Goal: Information Seeking & Learning: Learn about a topic

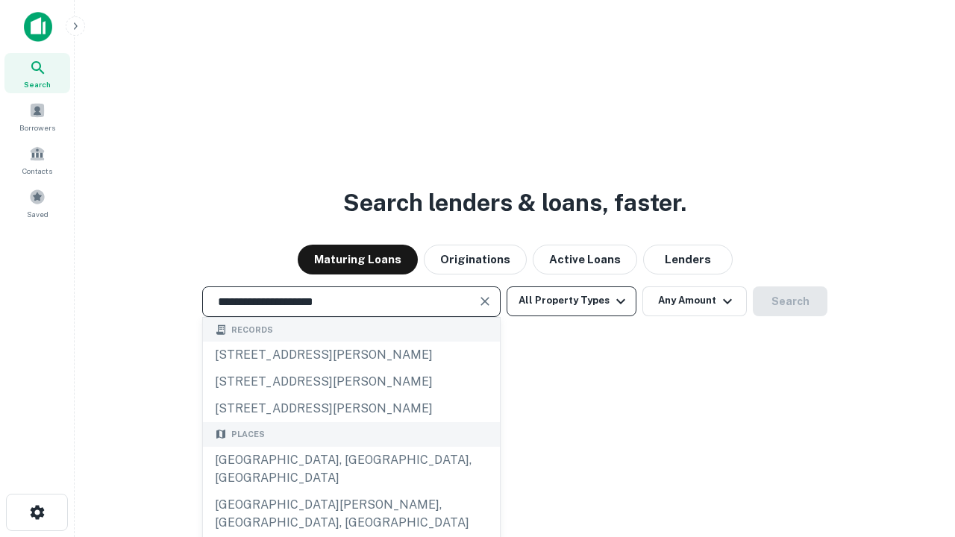
click at [351, 492] on div "[GEOGRAPHIC_DATA], [GEOGRAPHIC_DATA], [GEOGRAPHIC_DATA]" at bounding box center [351, 469] width 297 height 45
click at [572, 301] on button "All Property Types" at bounding box center [572, 302] width 130 height 30
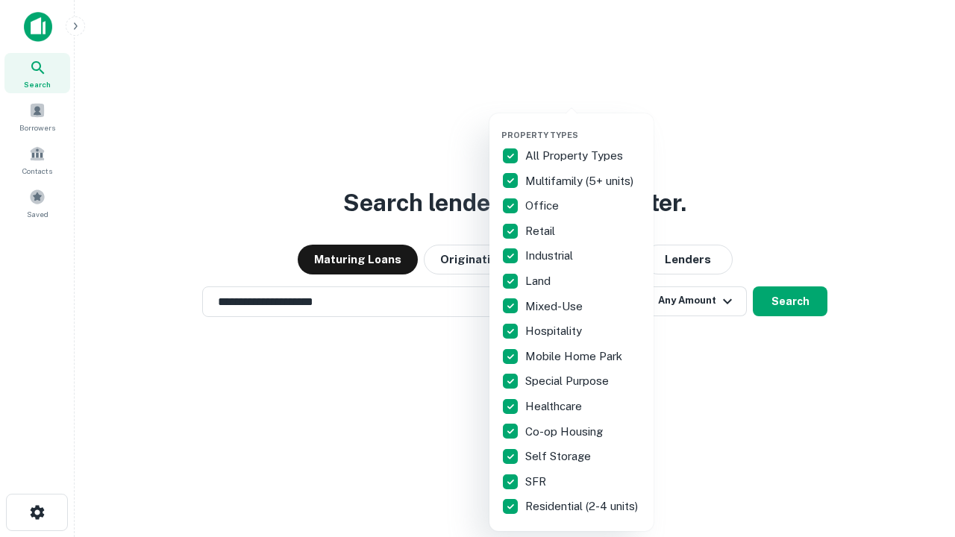
type input "**********"
click at [584, 125] on button "button" at bounding box center [584, 125] width 164 height 1
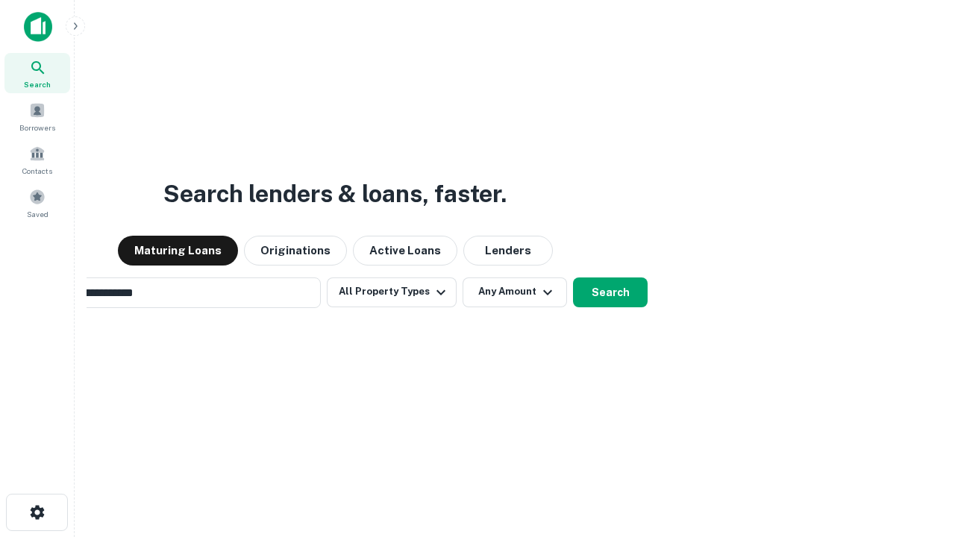
scroll to position [23, 0]
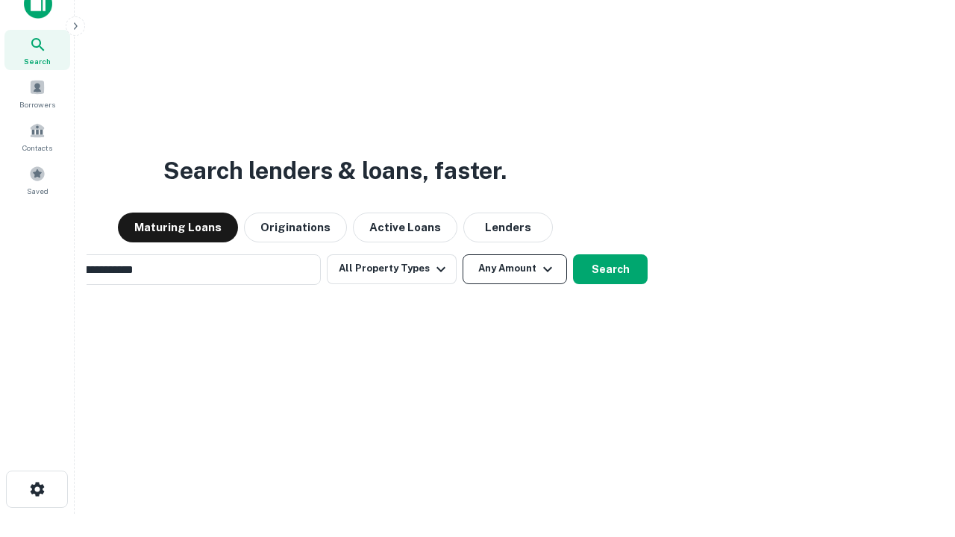
click at [463, 255] on button "Any Amount" at bounding box center [515, 270] width 105 height 30
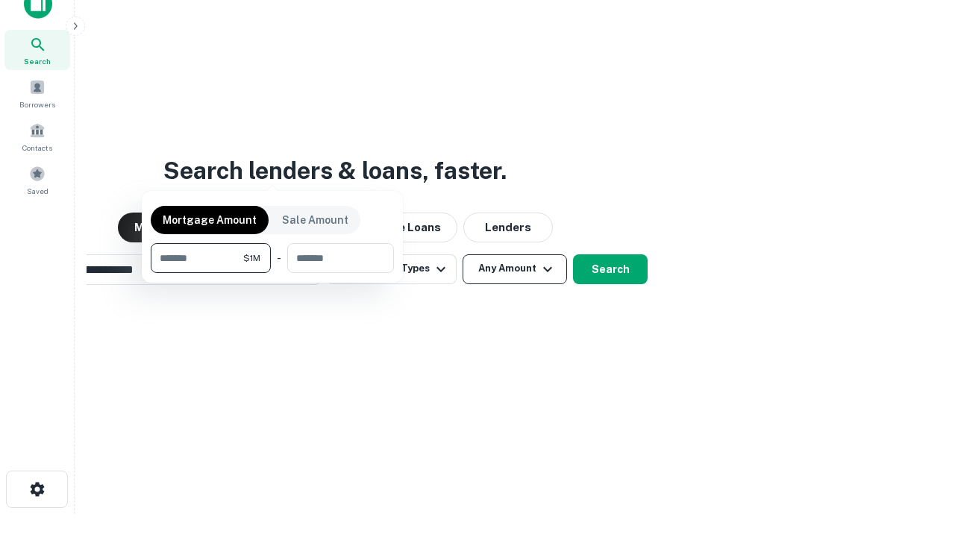
scroll to position [24, 0]
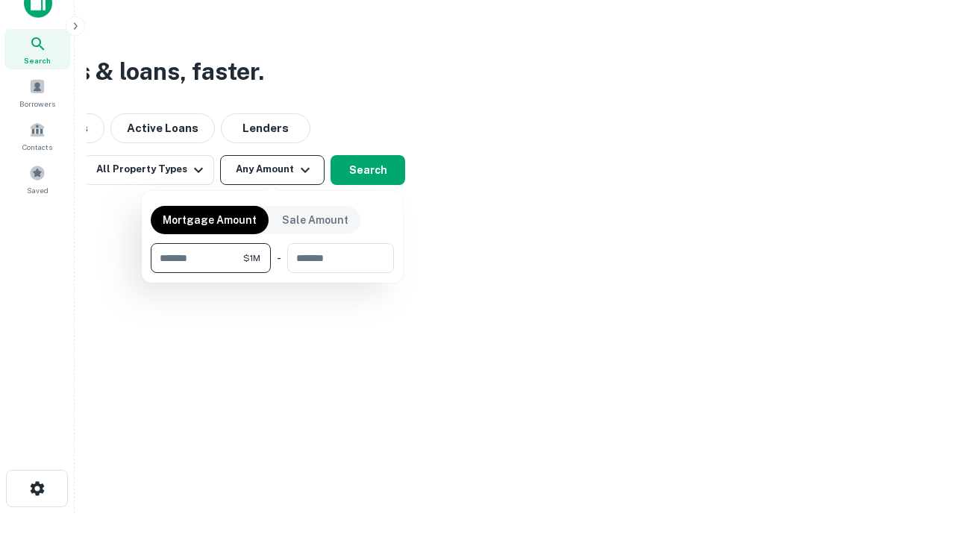
type input "*******"
click at [272, 273] on button "button" at bounding box center [272, 273] width 243 height 1
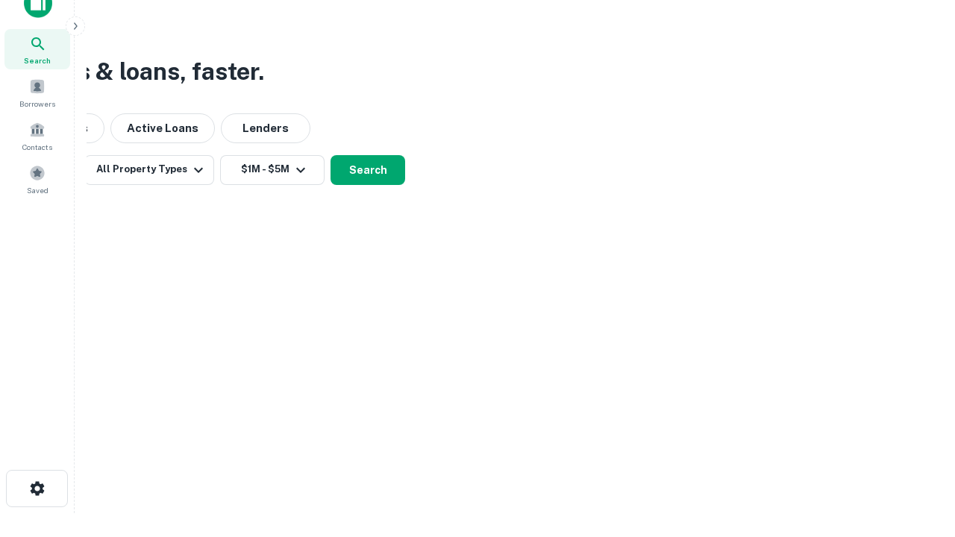
scroll to position [23, 0]
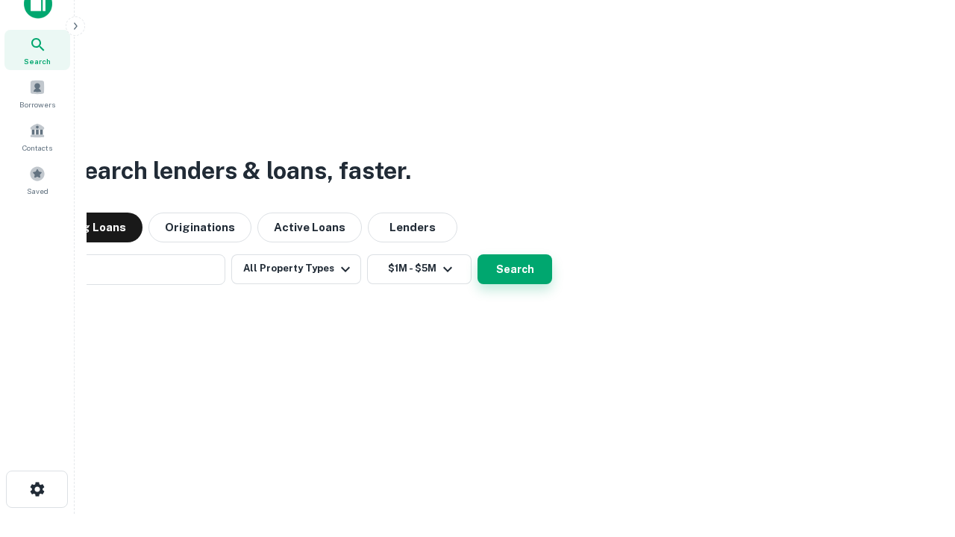
click at [478, 255] on button "Search" at bounding box center [515, 270] width 75 height 30
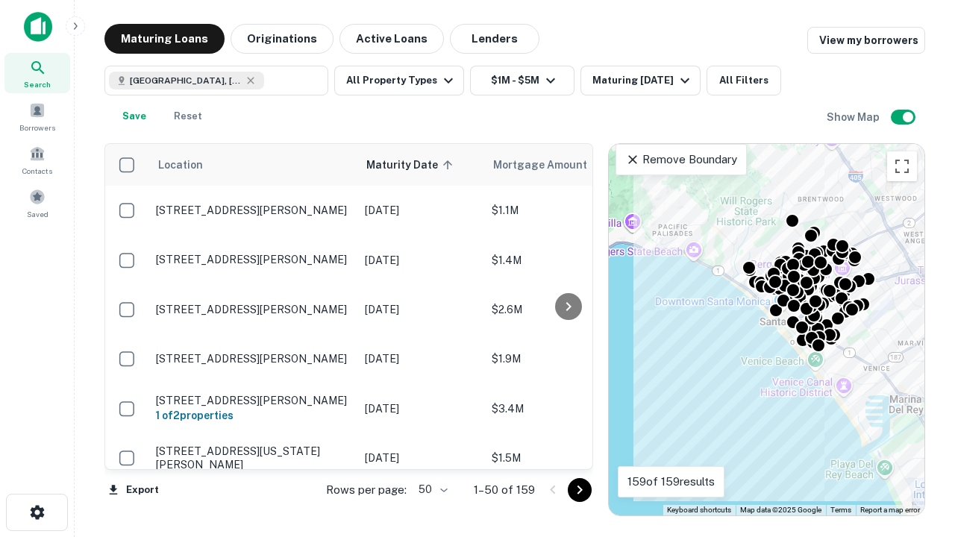
click at [431, 490] on body "Search Borrowers Contacts Saved Maturing Loans Originations Active Loans Lender…" at bounding box center [477, 268] width 955 height 537
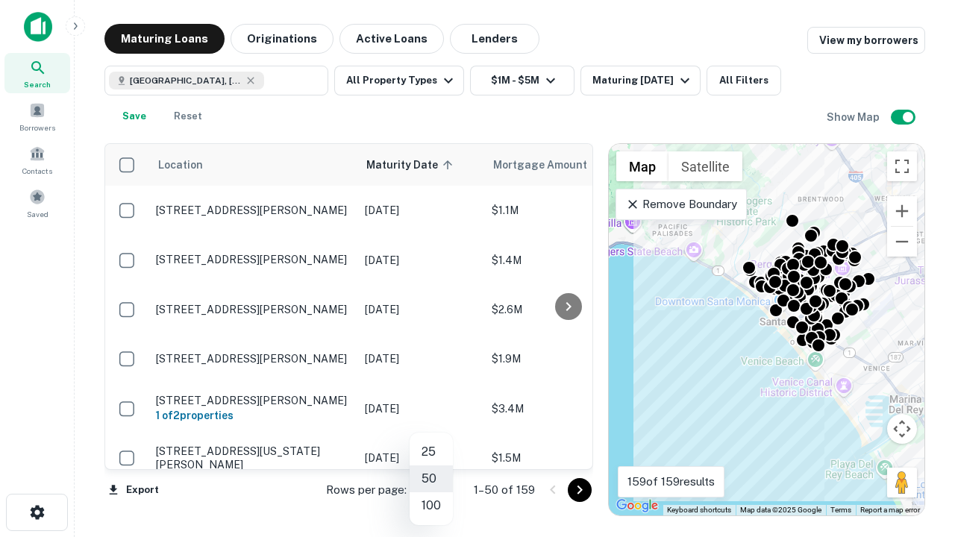
click at [431, 452] on li "25" at bounding box center [431, 452] width 43 height 27
